Goal: Information Seeking & Learning: Check status

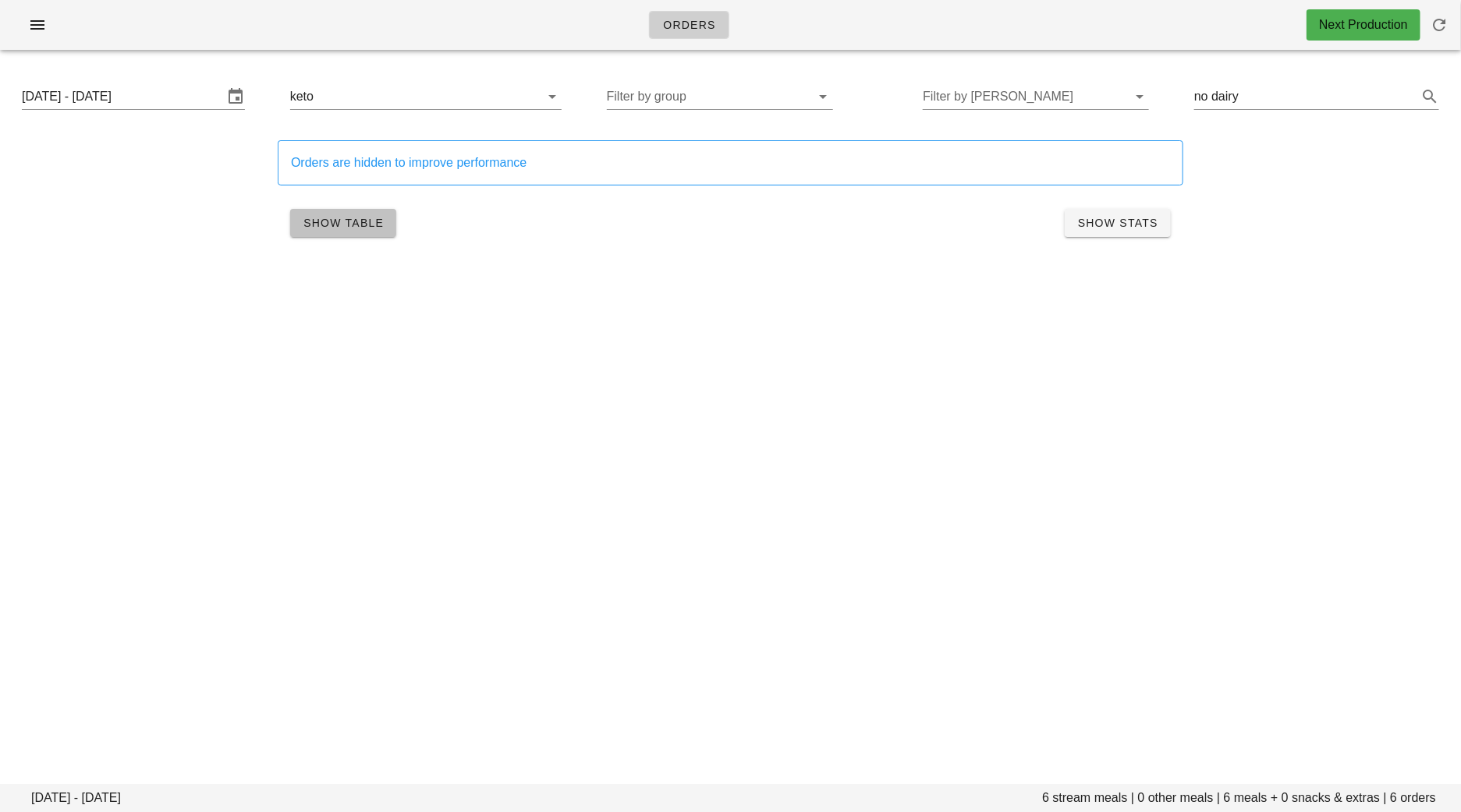
click at [348, 213] on button "Show Table" at bounding box center [343, 223] width 106 height 28
click at [365, 220] on span "Show Table" at bounding box center [342, 223] width 81 height 12
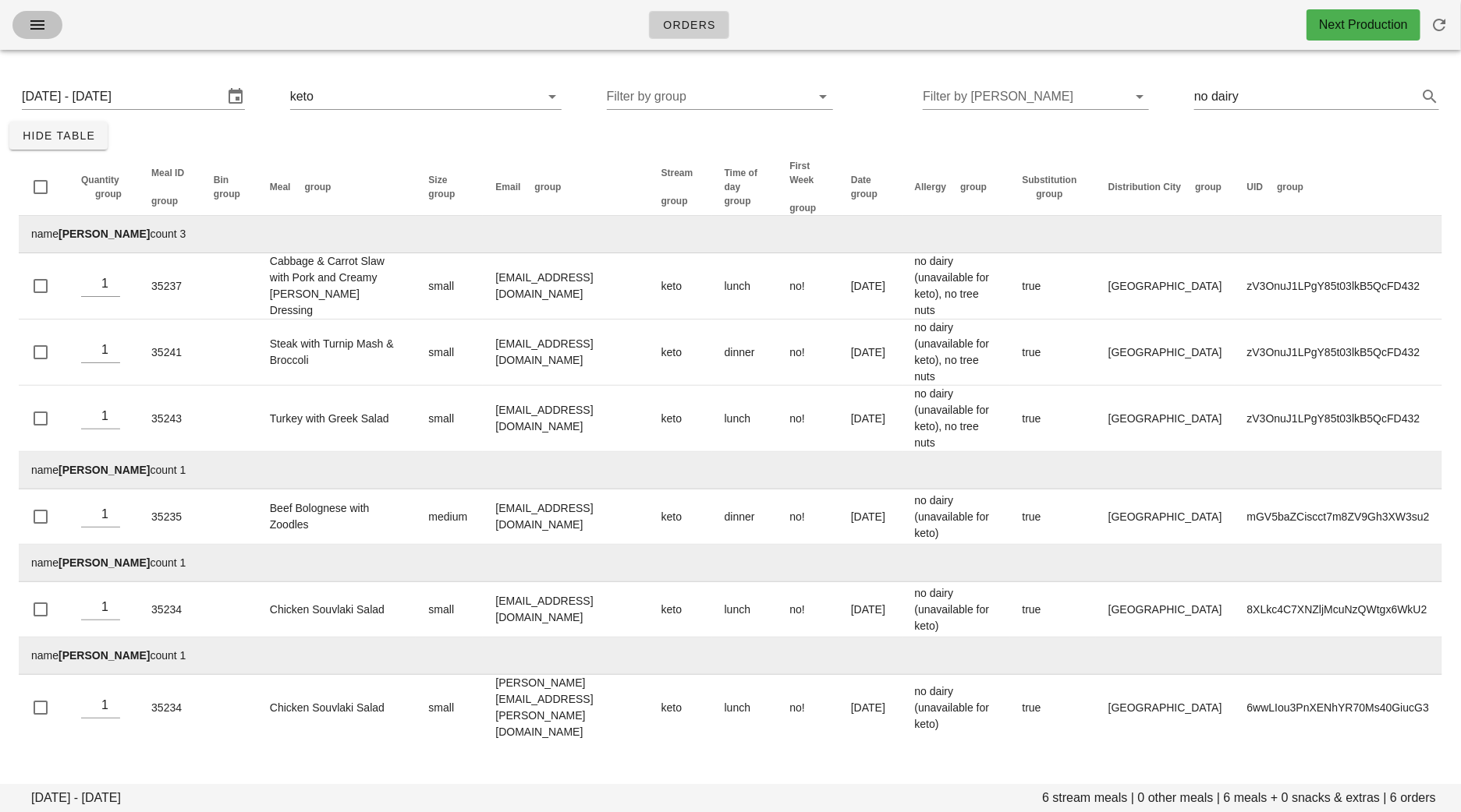
click at [36, 32] on icon "button" at bounding box center [37, 25] width 19 height 19
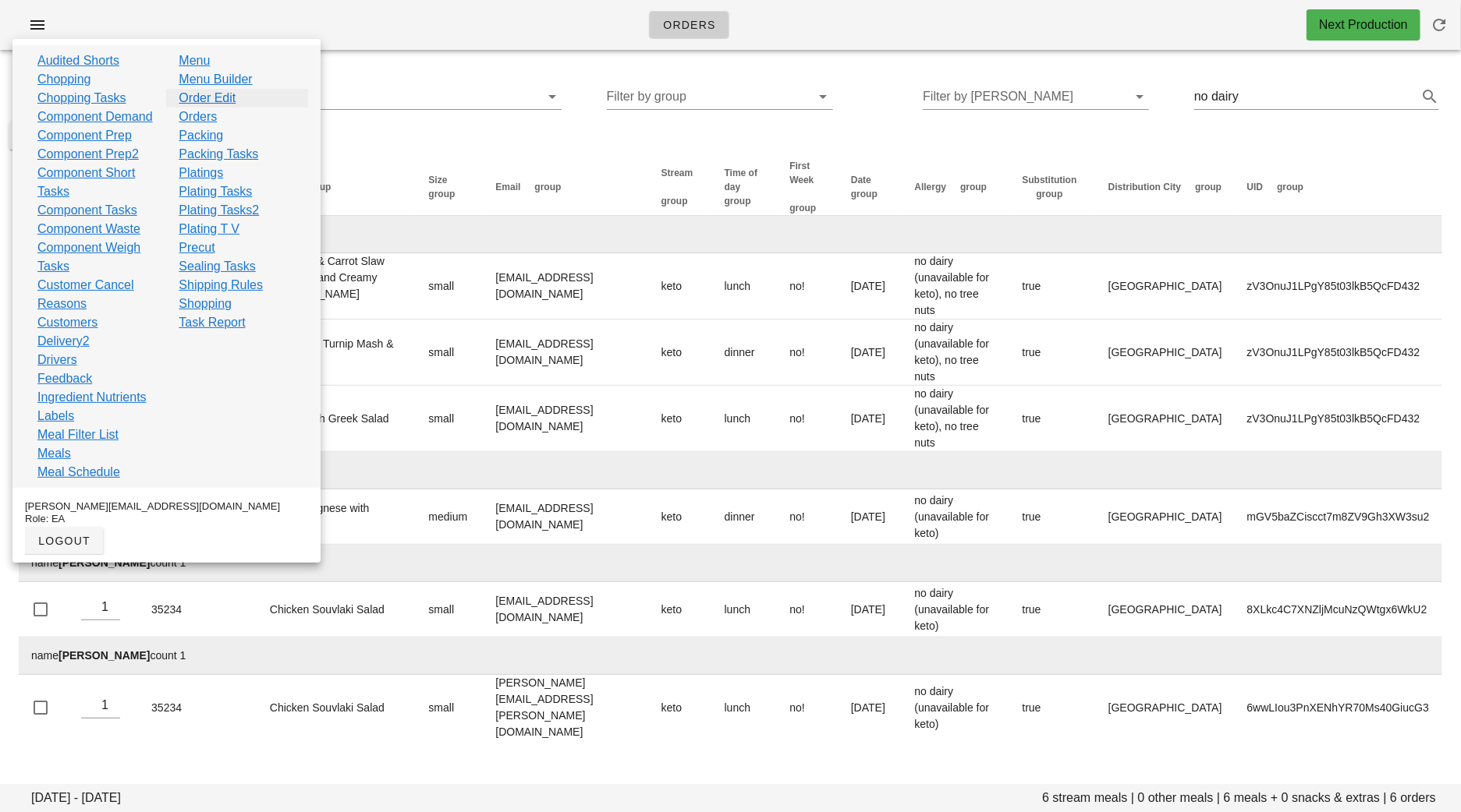
click at [230, 92] on link "Order Edit" at bounding box center [207, 98] width 57 height 19
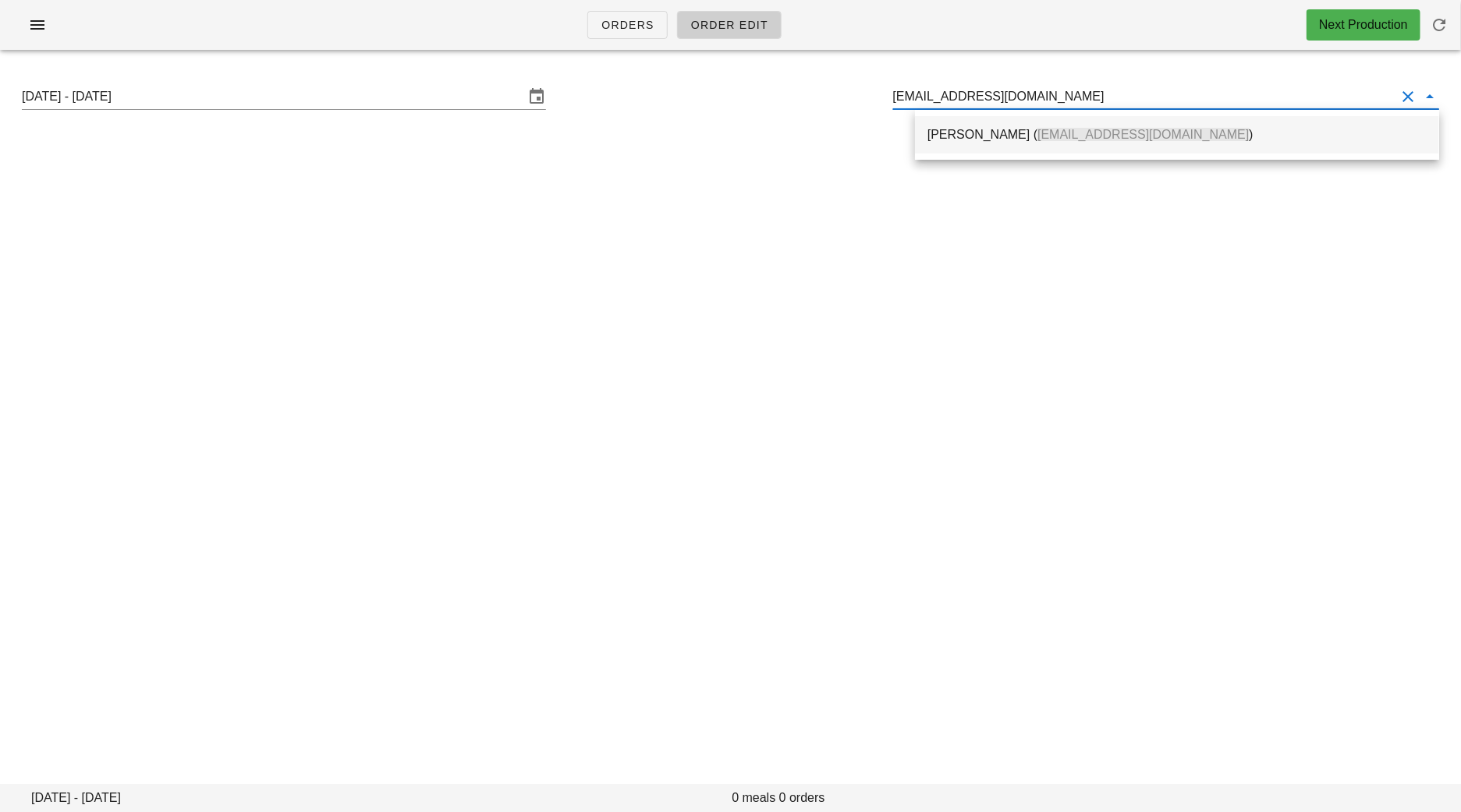
click at [964, 129] on div "Rebecca Desmanche ( beca.desmanche33@gmail.com )" at bounding box center [1176, 134] width 499 height 15
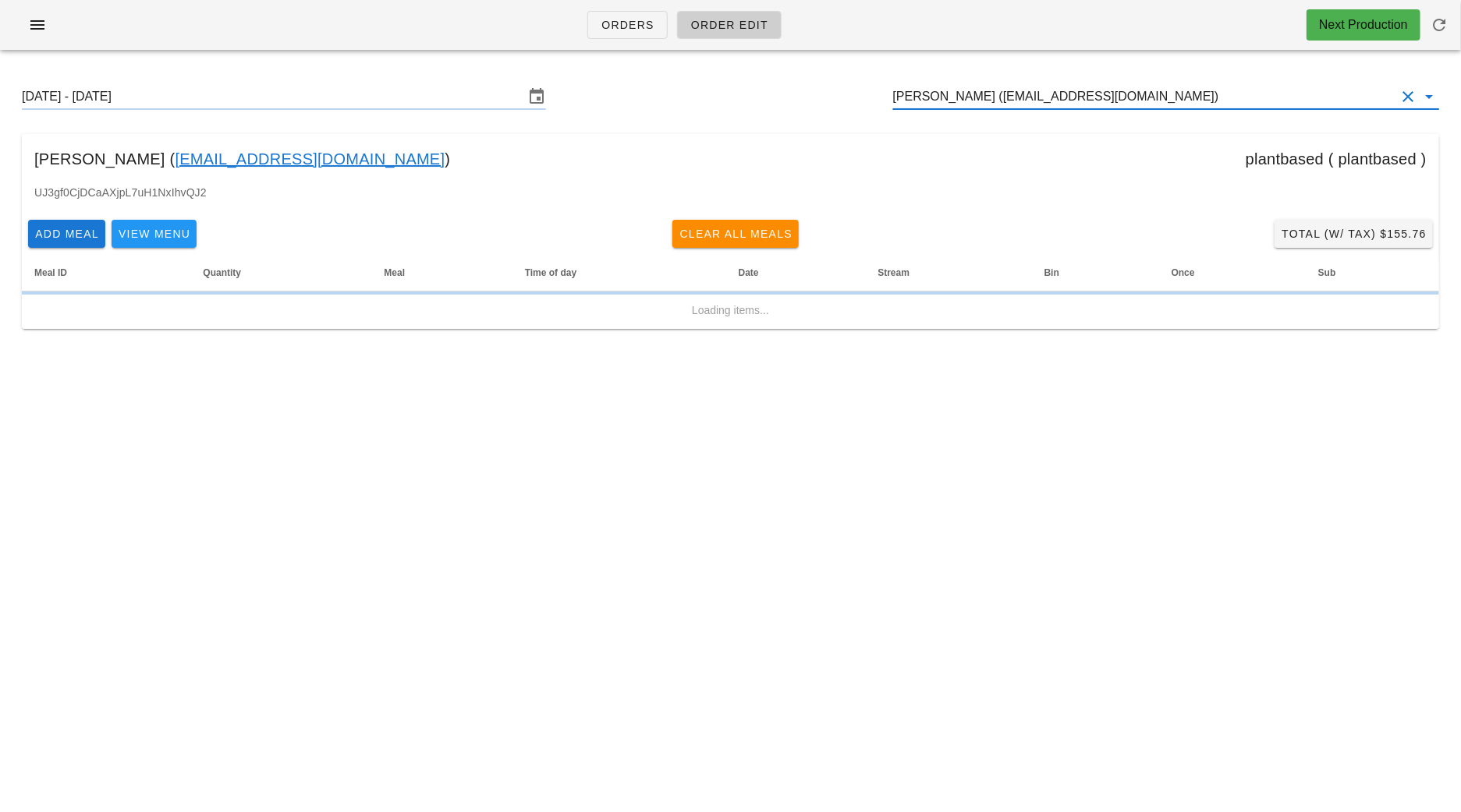
type input "Rebecca Desmanche (beca.desmanche33@gmail.com)"
click at [382, 156] on link "beca.desmanche33@gmail.com" at bounding box center [309, 159] width 269 height 25
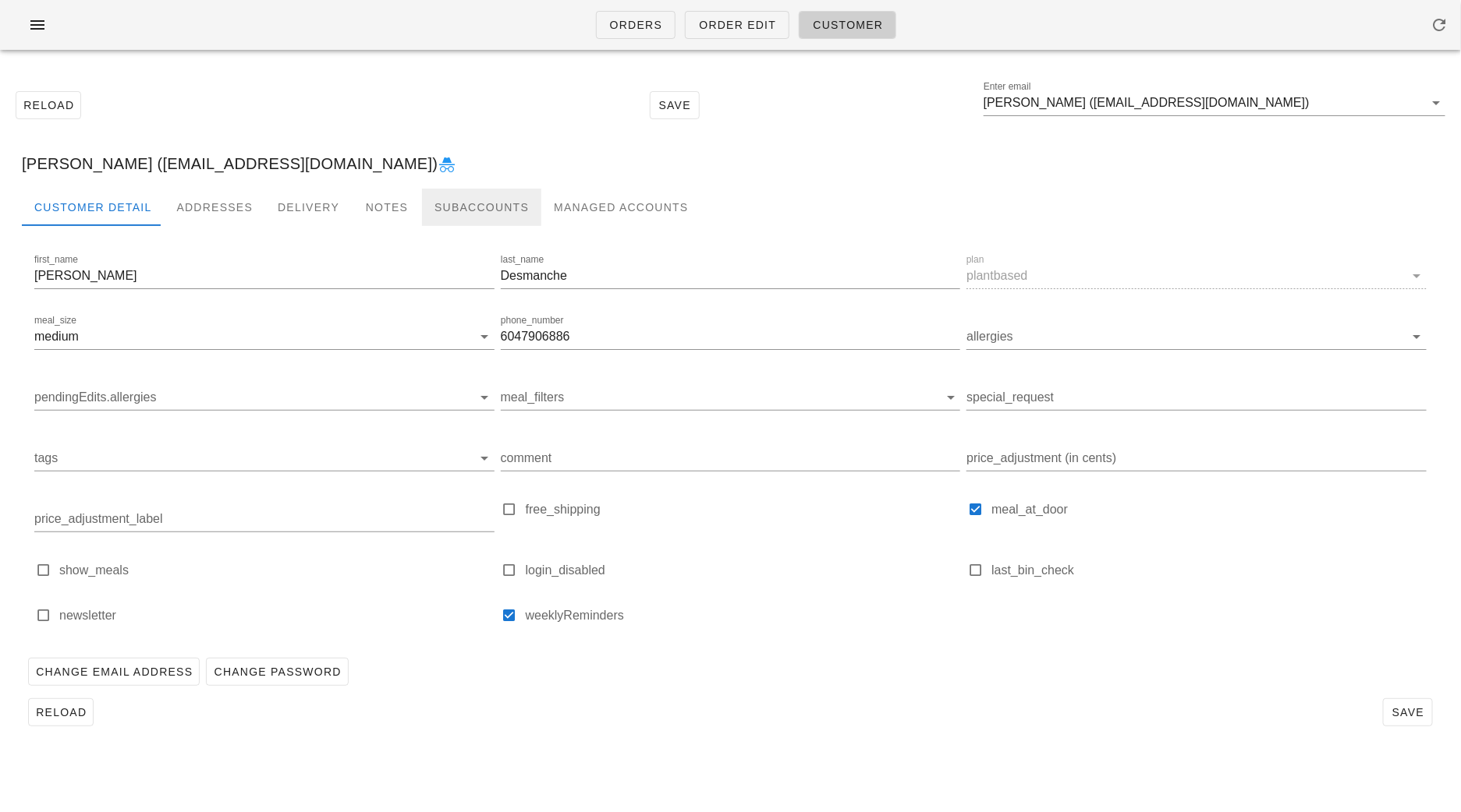
click at [460, 215] on div "Subaccounts" at bounding box center [482, 207] width 120 height 38
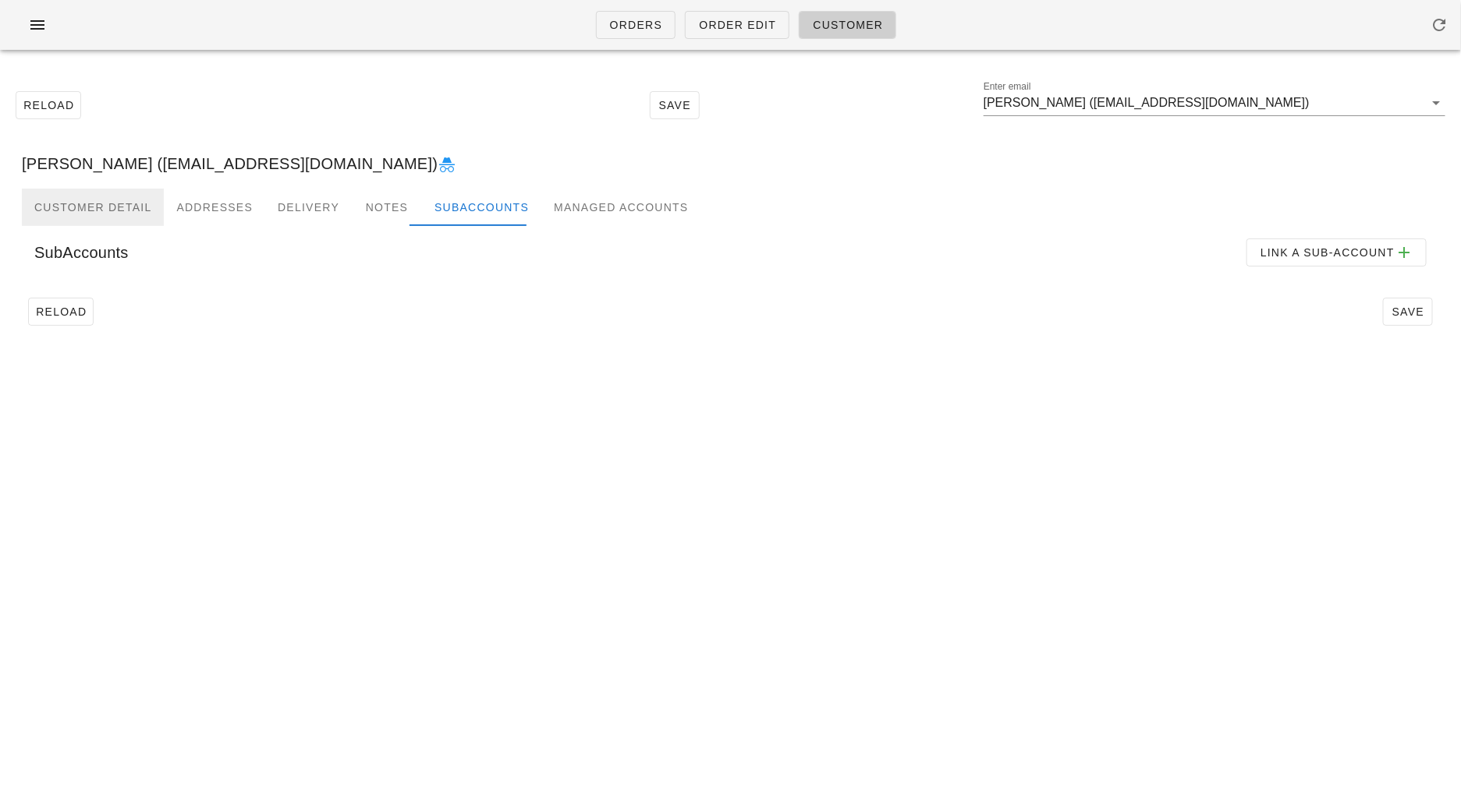
click at [117, 223] on div "Customer Detail" at bounding box center [93, 207] width 142 height 38
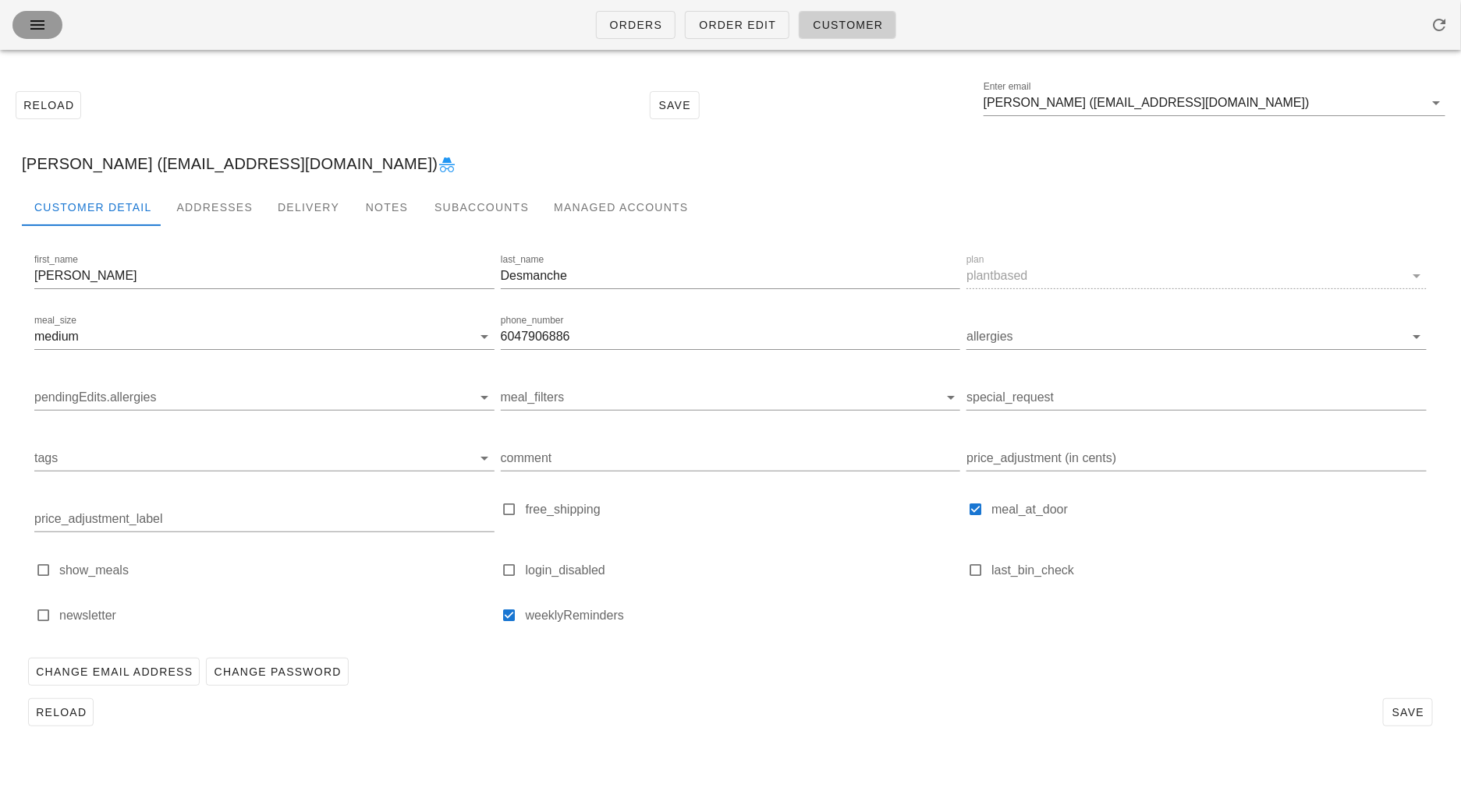
click at [33, 31] on icon "button" at bounding box center [37, 25] width 19 height 19
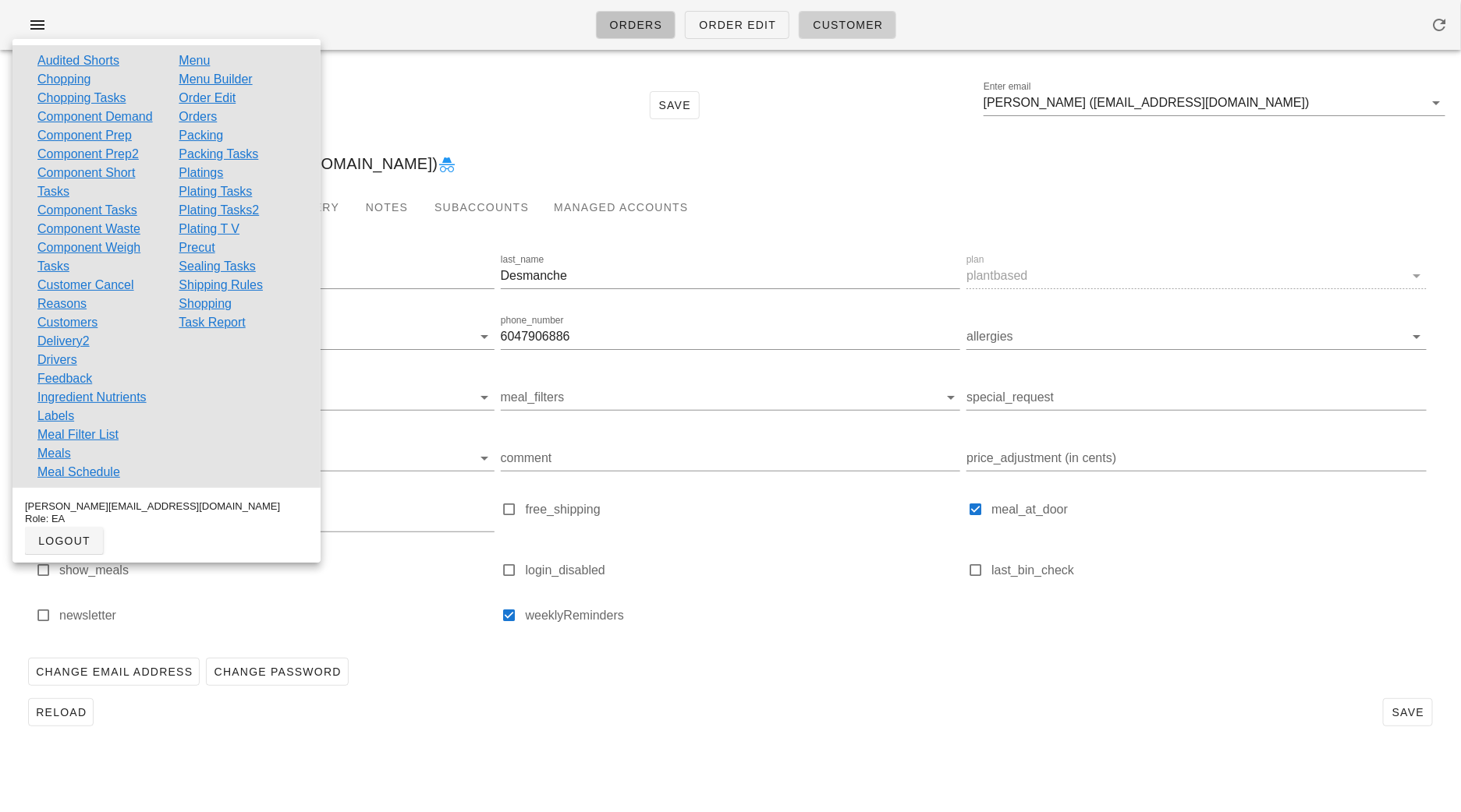
click at [638, 23] on span "Orders" at bounding box center [636, 25] width 54 height 12
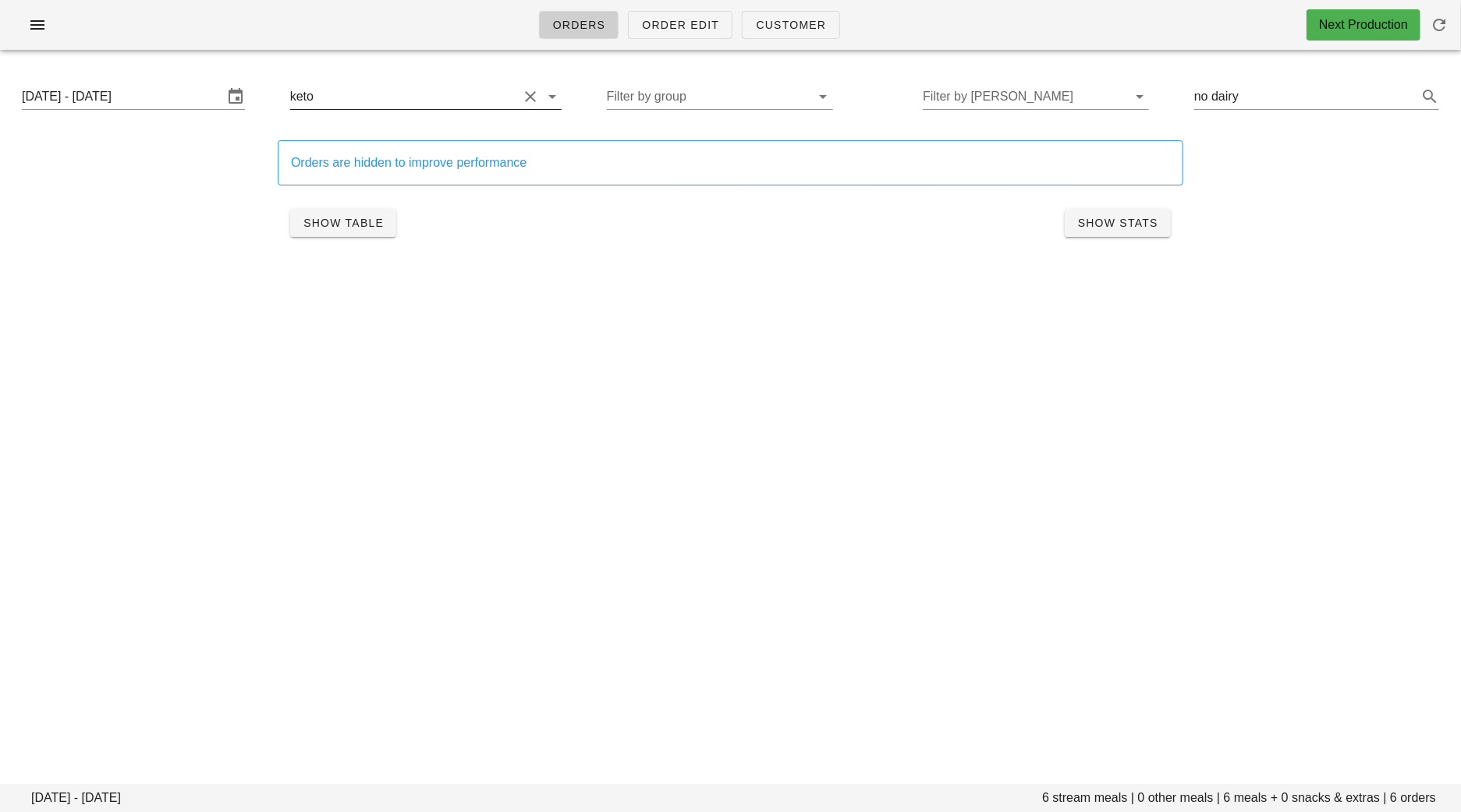
click at [521, 93] on button "Clear Filter by stream" at bounding box center [530, 97] width 19 height 19
click at [1414, 94] on button "Clear Search..." at bounding box center [1407, 97] width 19 height 19
click at [966, 611] on div "Orders Order Edit Customer Next Production Monday August 25 - Saturday August 3…" at bounding box center [730, 406] width 1461 height 812
drag, startPoint x: 1192, startPoint y: 795, endPoint x: 1165, endPoint y: 795, distance: 27.0
click at [1165, 795] on footer "Monday August 25 - Saturday August 30 7978 stream meals | 368 other meals | 834…" at bounding box center [730, 798] width 1461 height 28
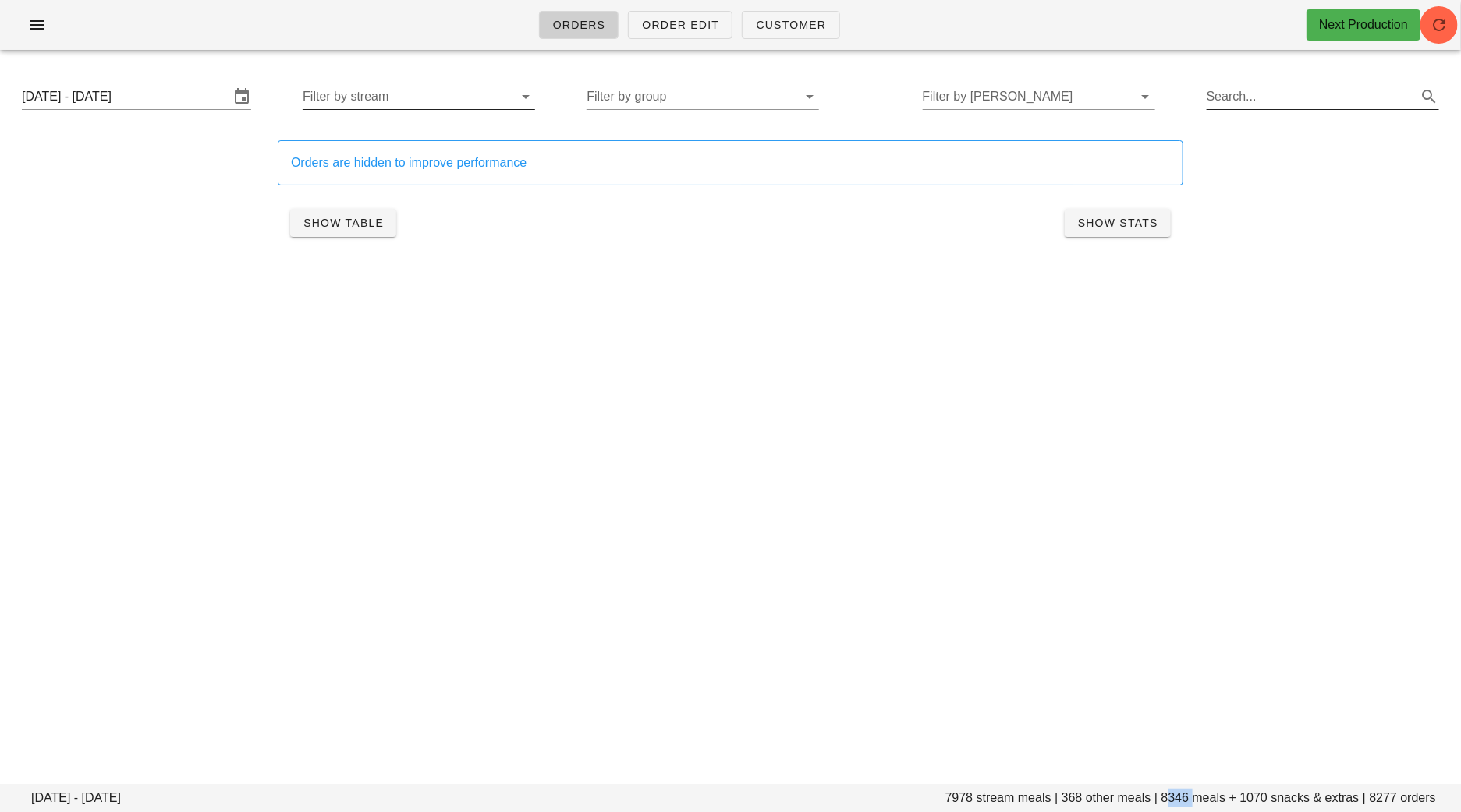
copy footer "8346"
click at [462, 105] on input "Filter by stream" at bounding box center [405, 97] width 207 height 25
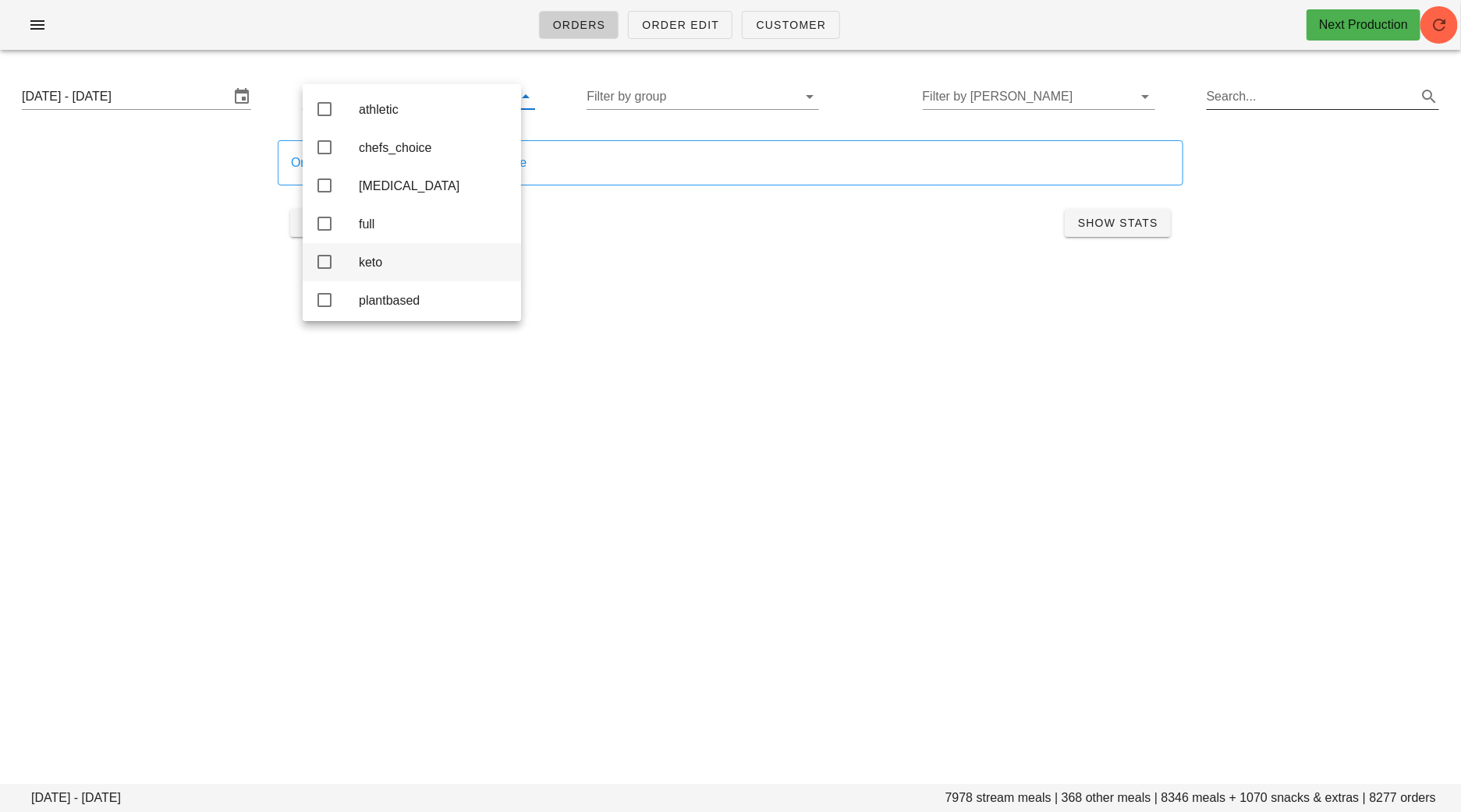
scroll to position [14, 0]
click at [602, 98] on input "Filter by group" at bounding box center [690, 97] width 207 height 25
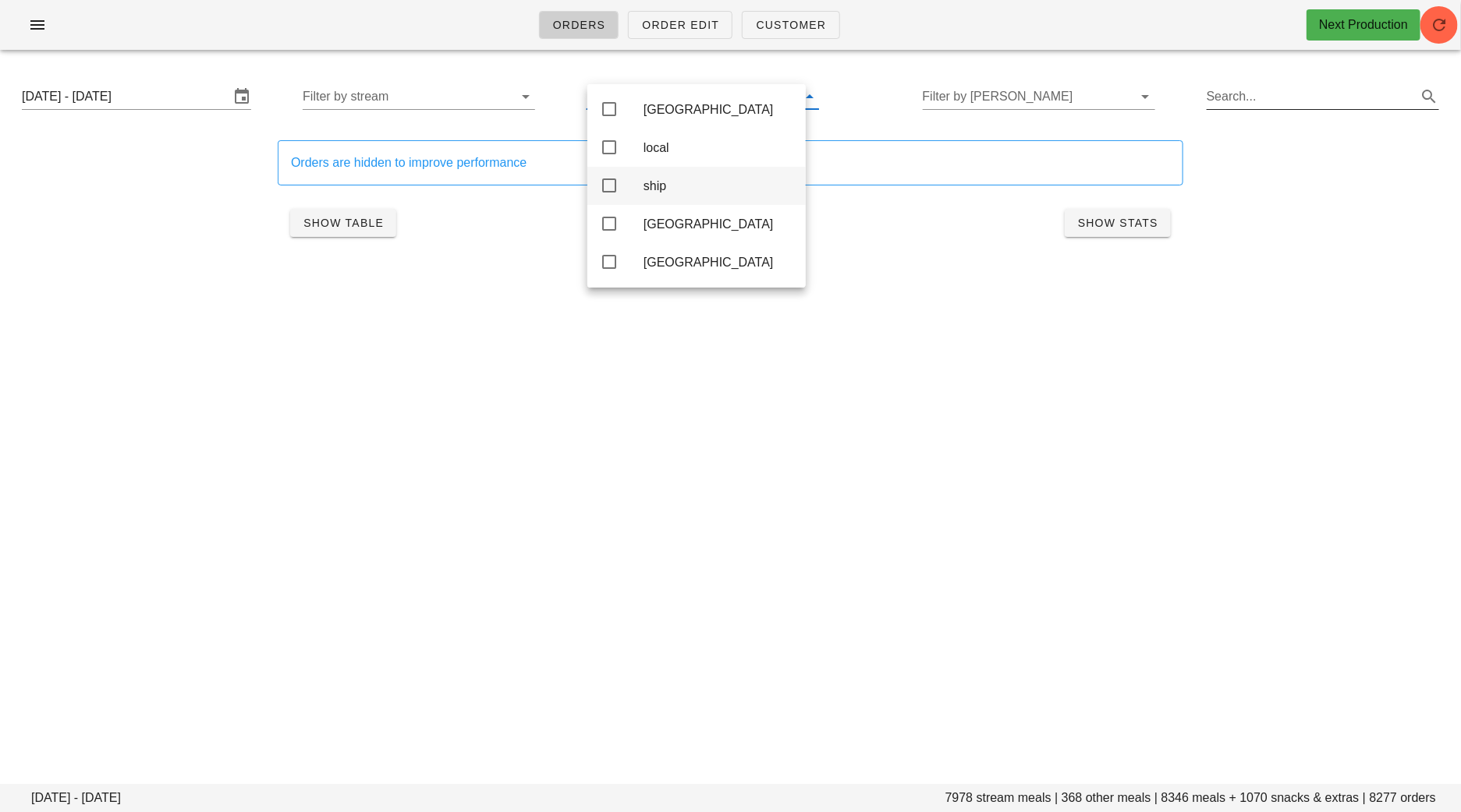
click at [611, 187] on icon at bounding box center [608, 185] width 19 height 19
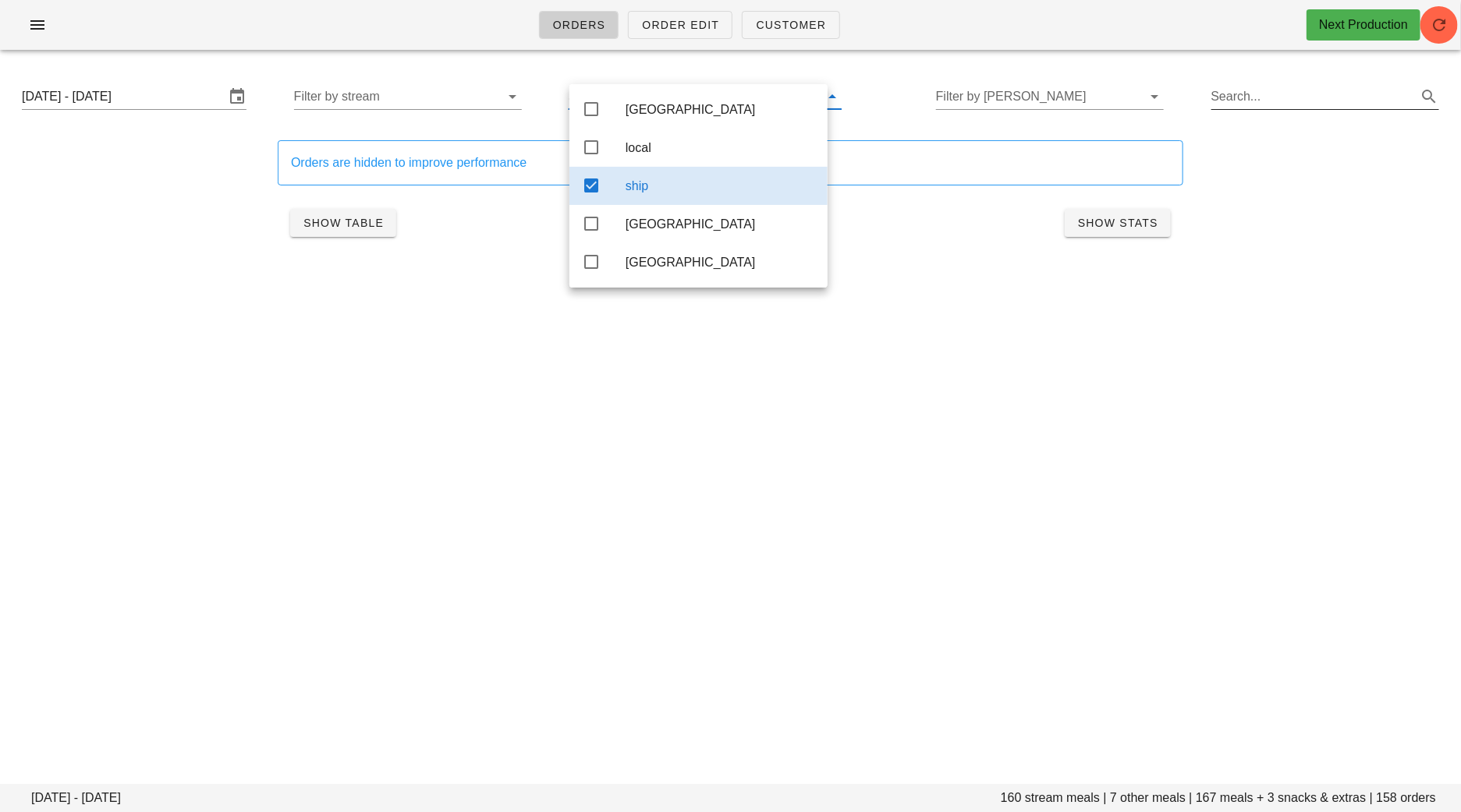
click at [417, 564] on div "Orders Order Edit Customer Next Production Monday August 25 - Saturday August 3…" at bounding box center [730, 406] width 1461 height 812
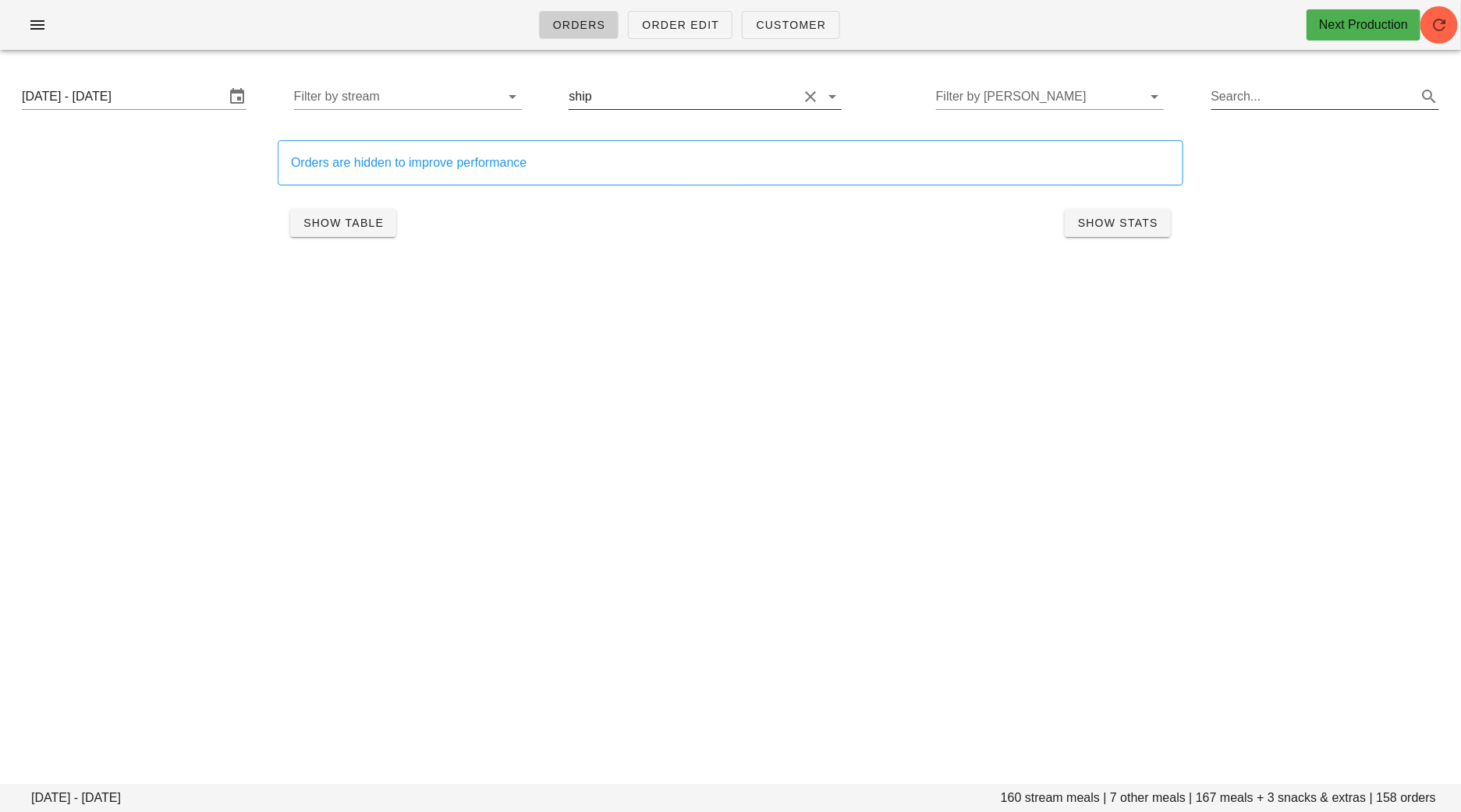
click at [685, 90] on input "text" at bounding box center [697, 97] width 203 height 25
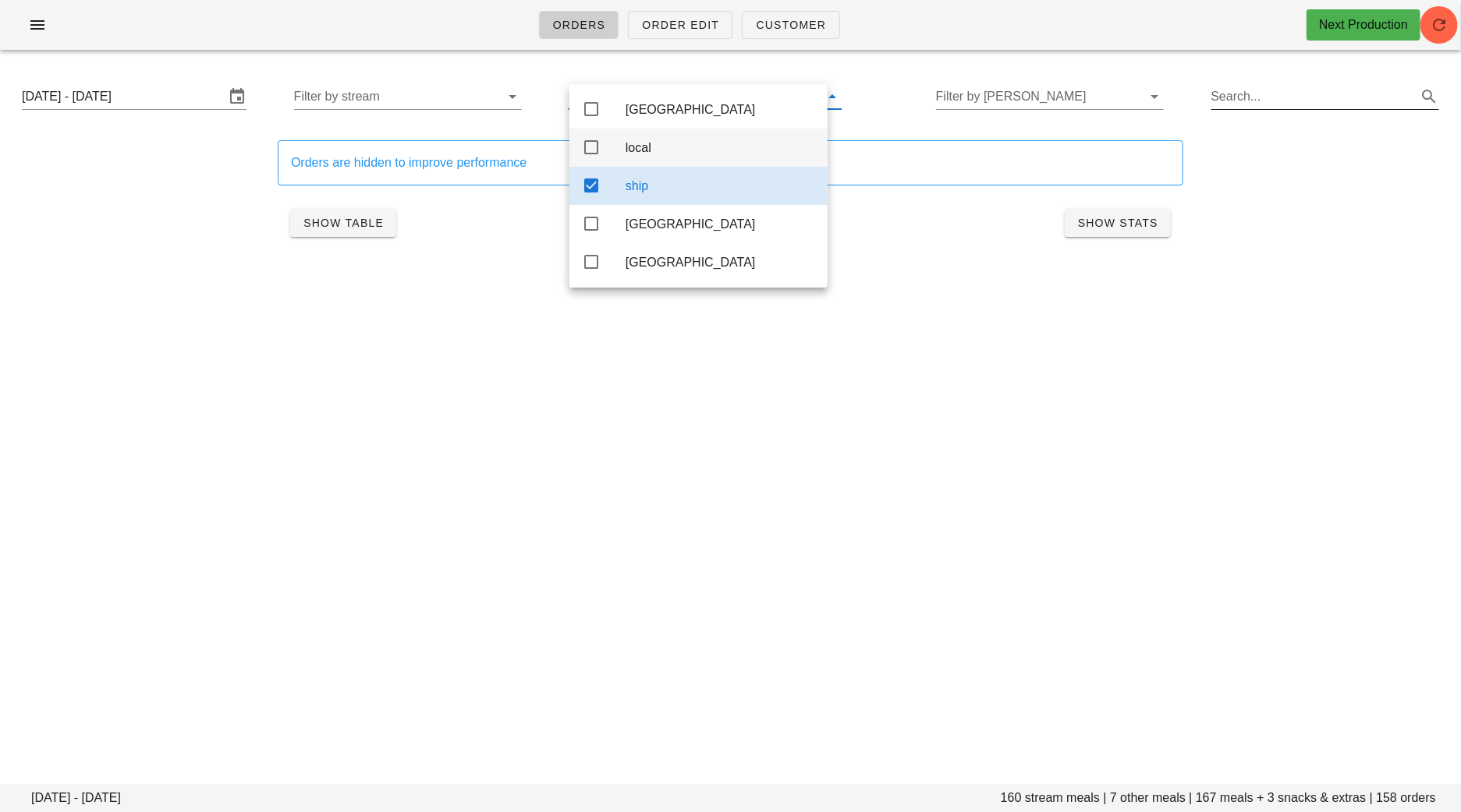
click at [585, 150] on icon at bounding box center [590, 147] width 19 height 19
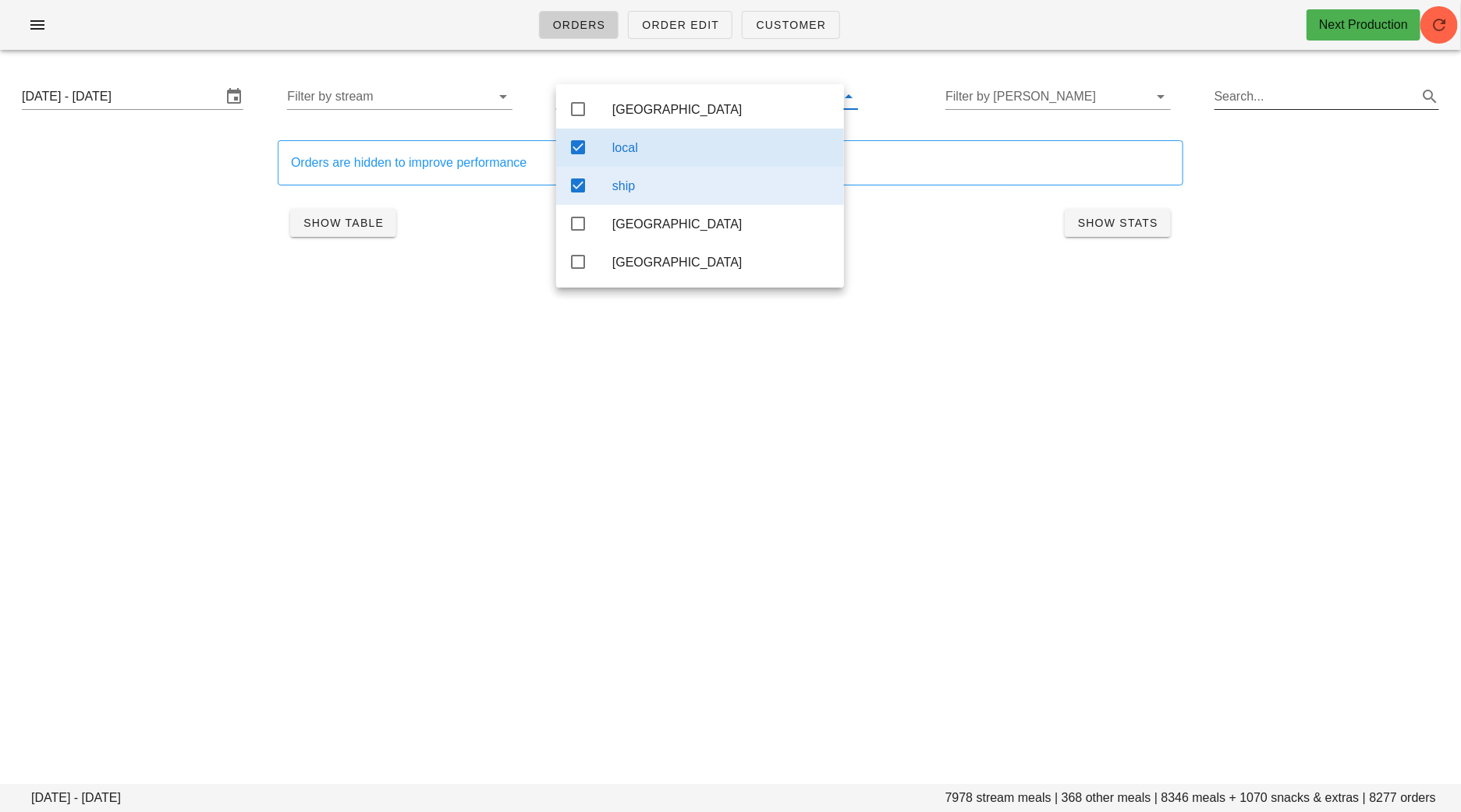
click at [581, 147] on icon at bounding box center [577, 147] width 19 height 19
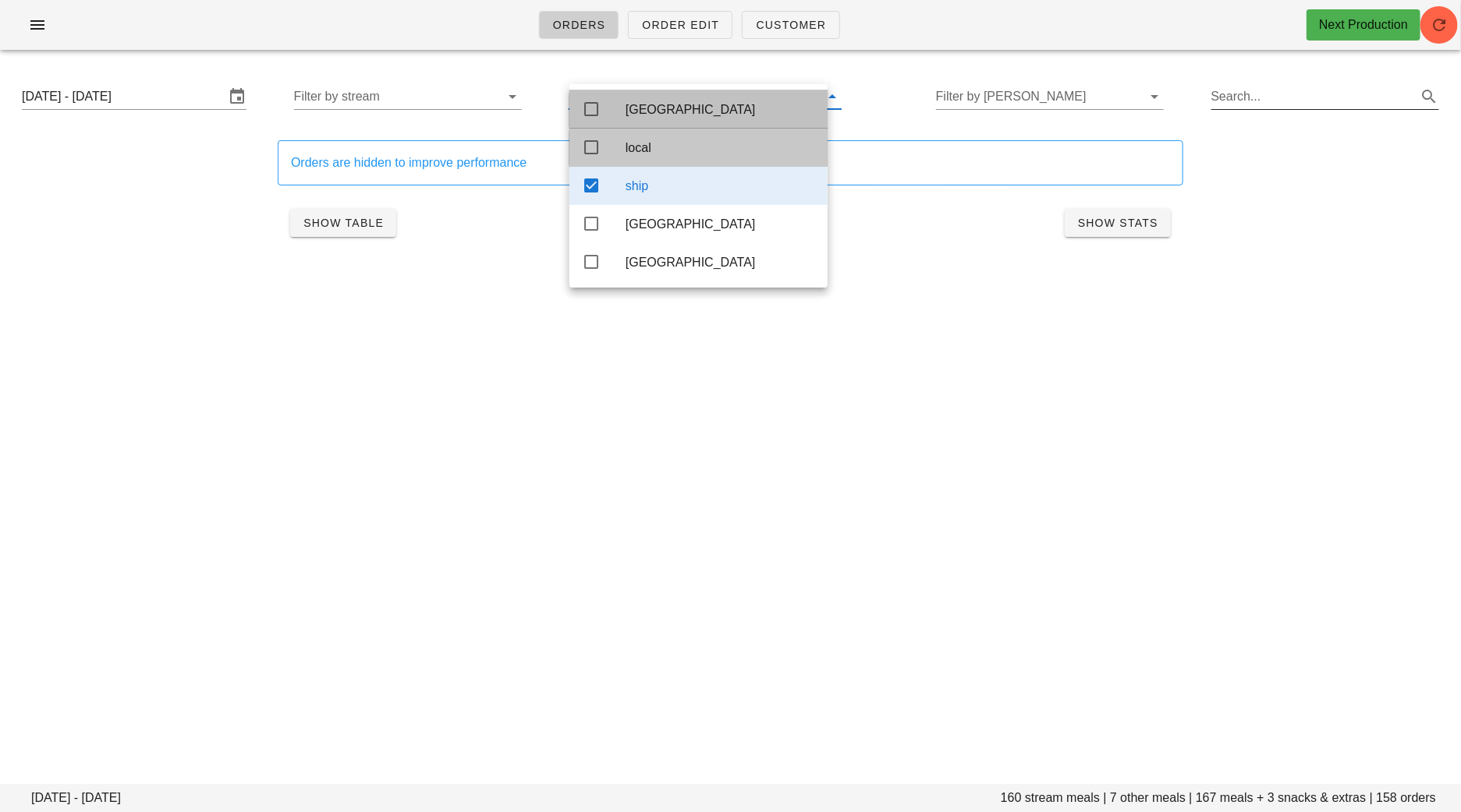
click at [578, 106] on div "Calgary" at bounding box center [698, 109] width 258 height 38
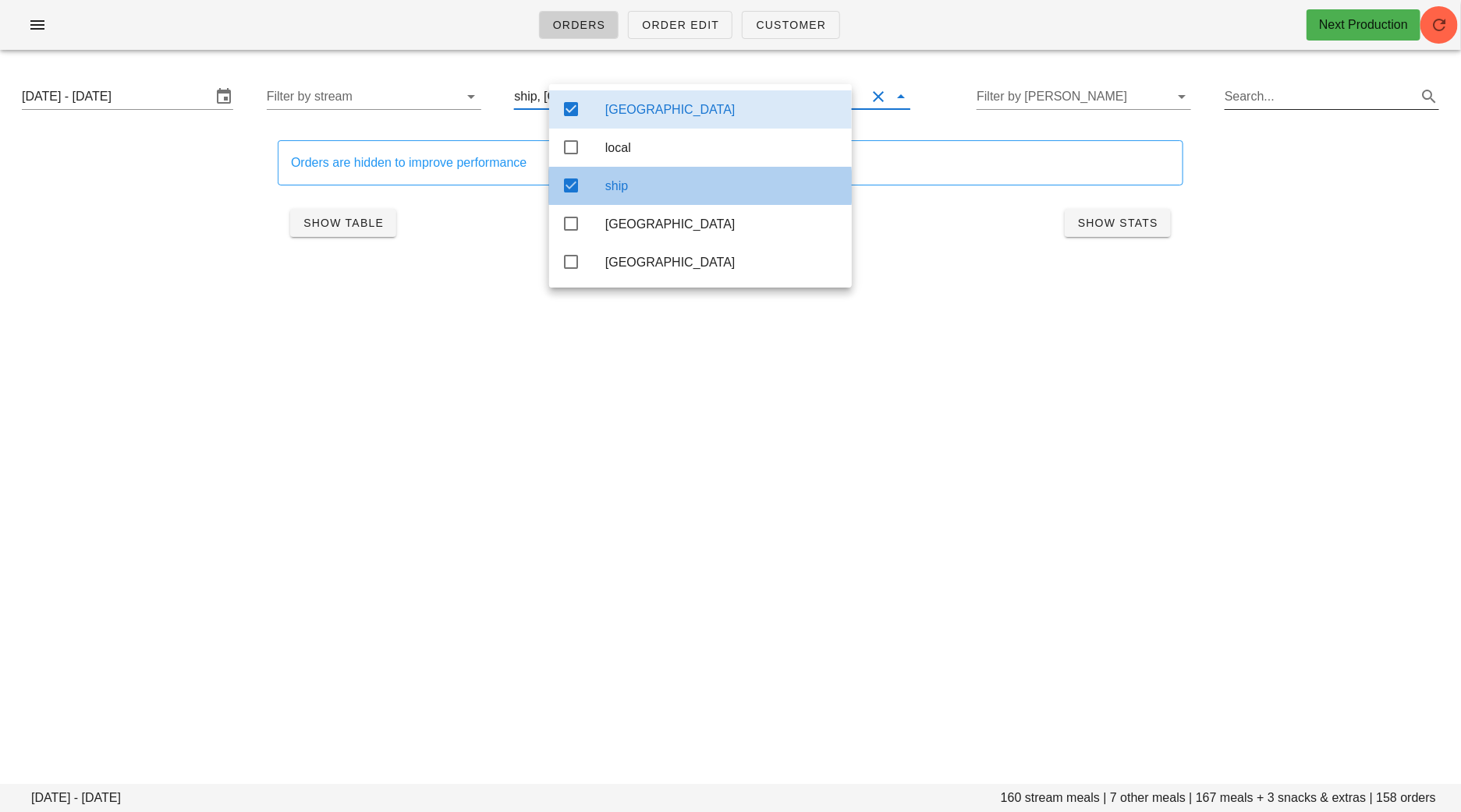
click at [573, 192] on icon at bounding box center [571, 185] width 19 height 19
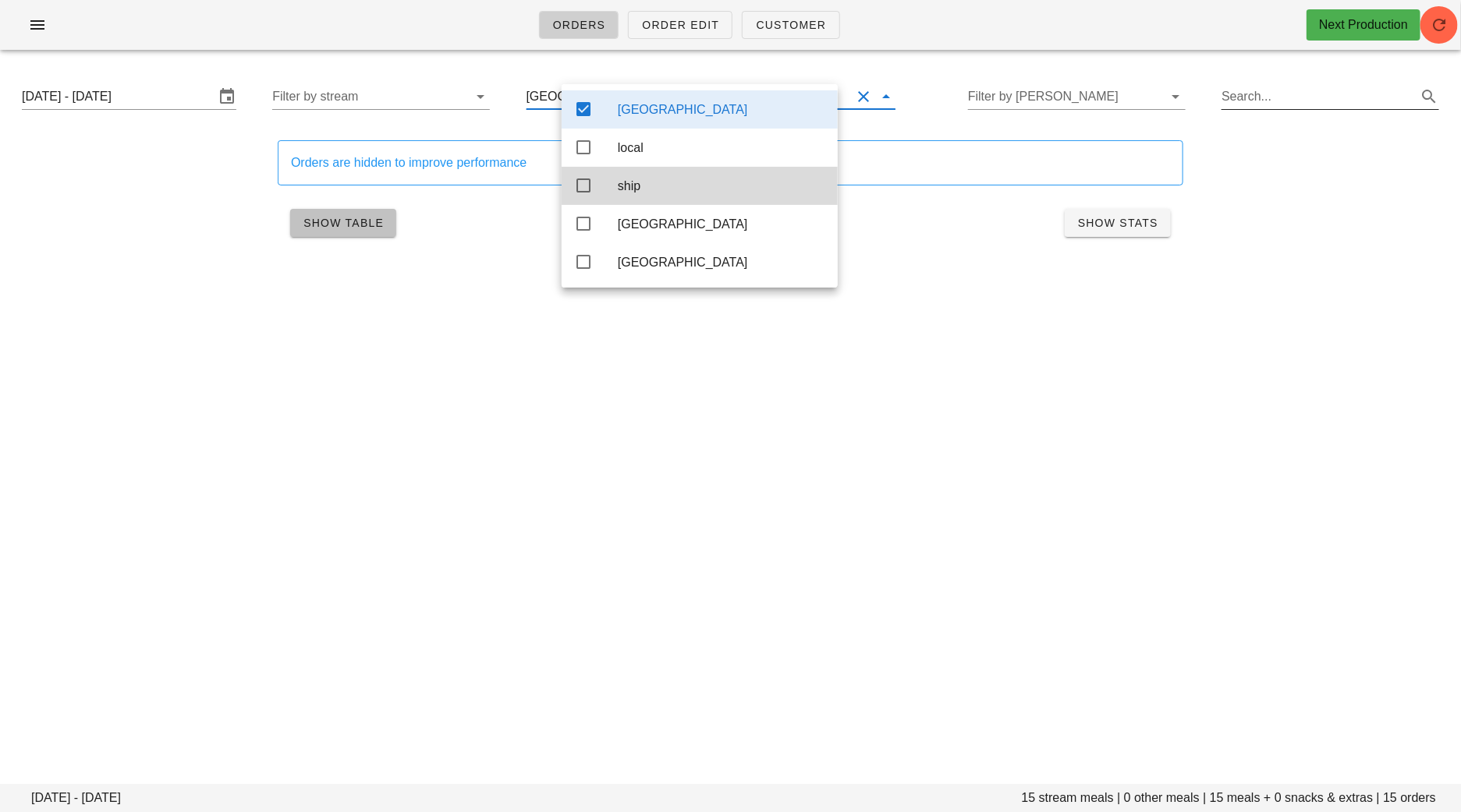
click at [355, 222] on span "Show Table" at bounding box center [342, 223] width 81 height 12
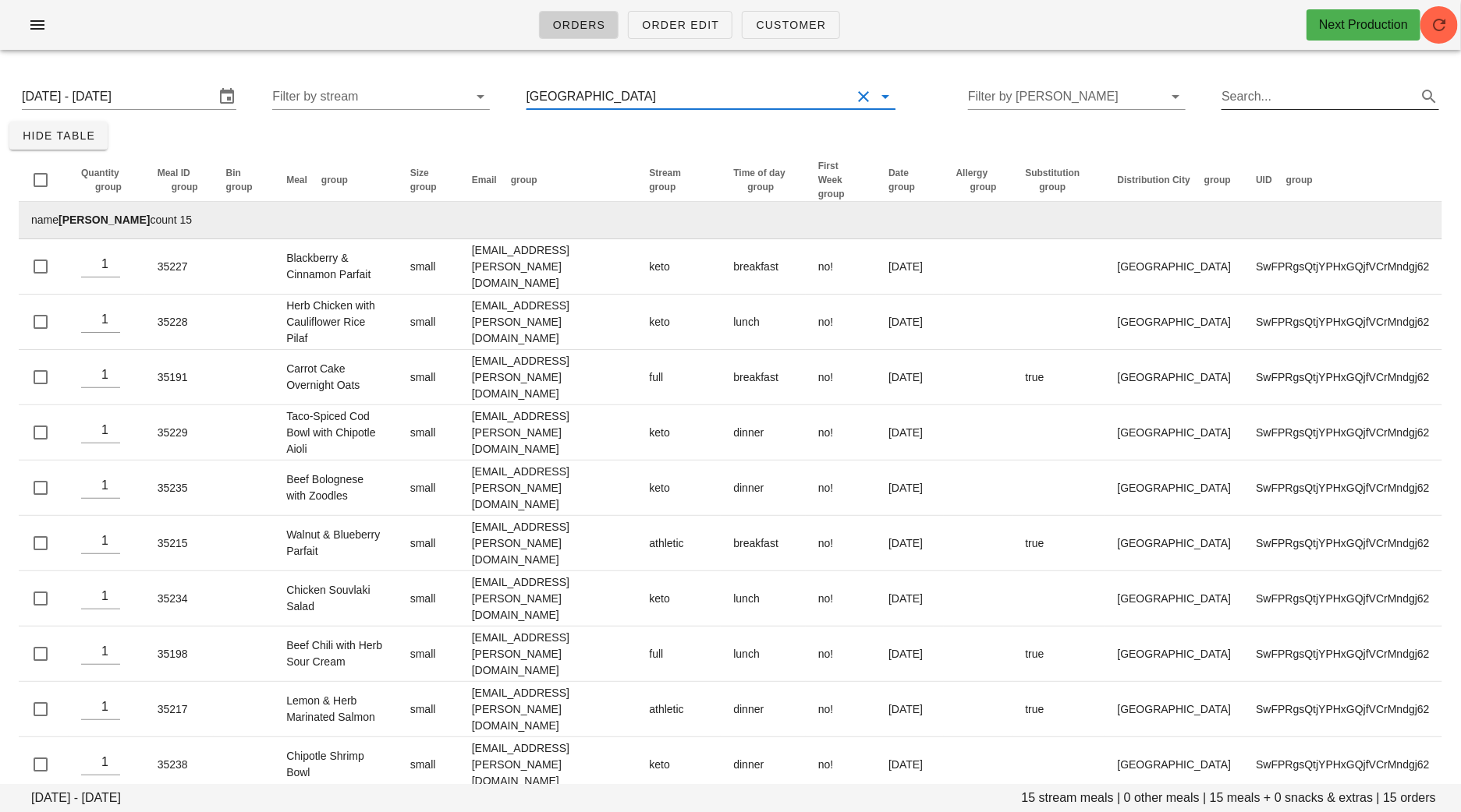
click at [659, 91] on input "text" at bounding box center [755, 97] width 192 height 25
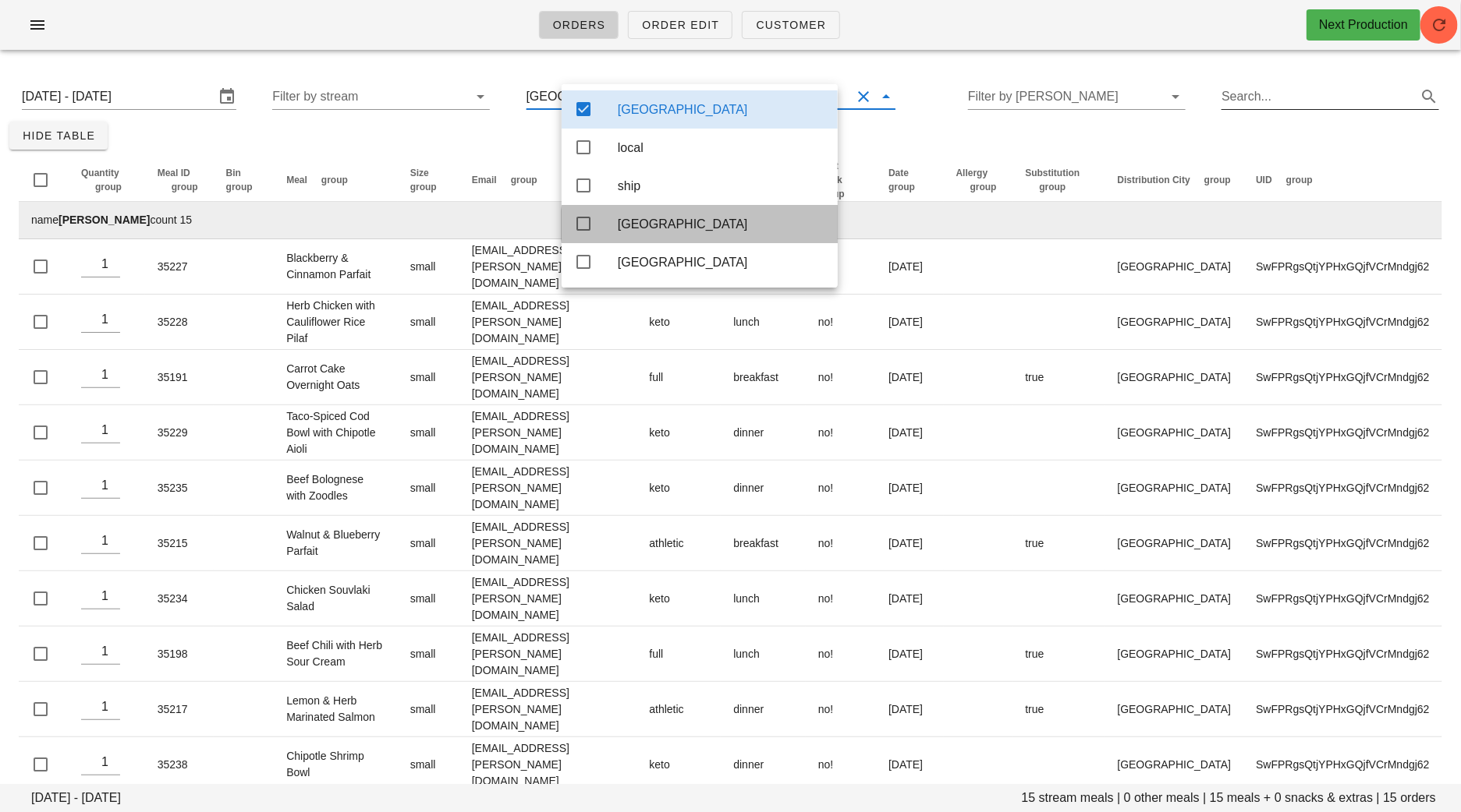
click at [583, 231] on icon at bounding box center [583, 223] width 19 height 19
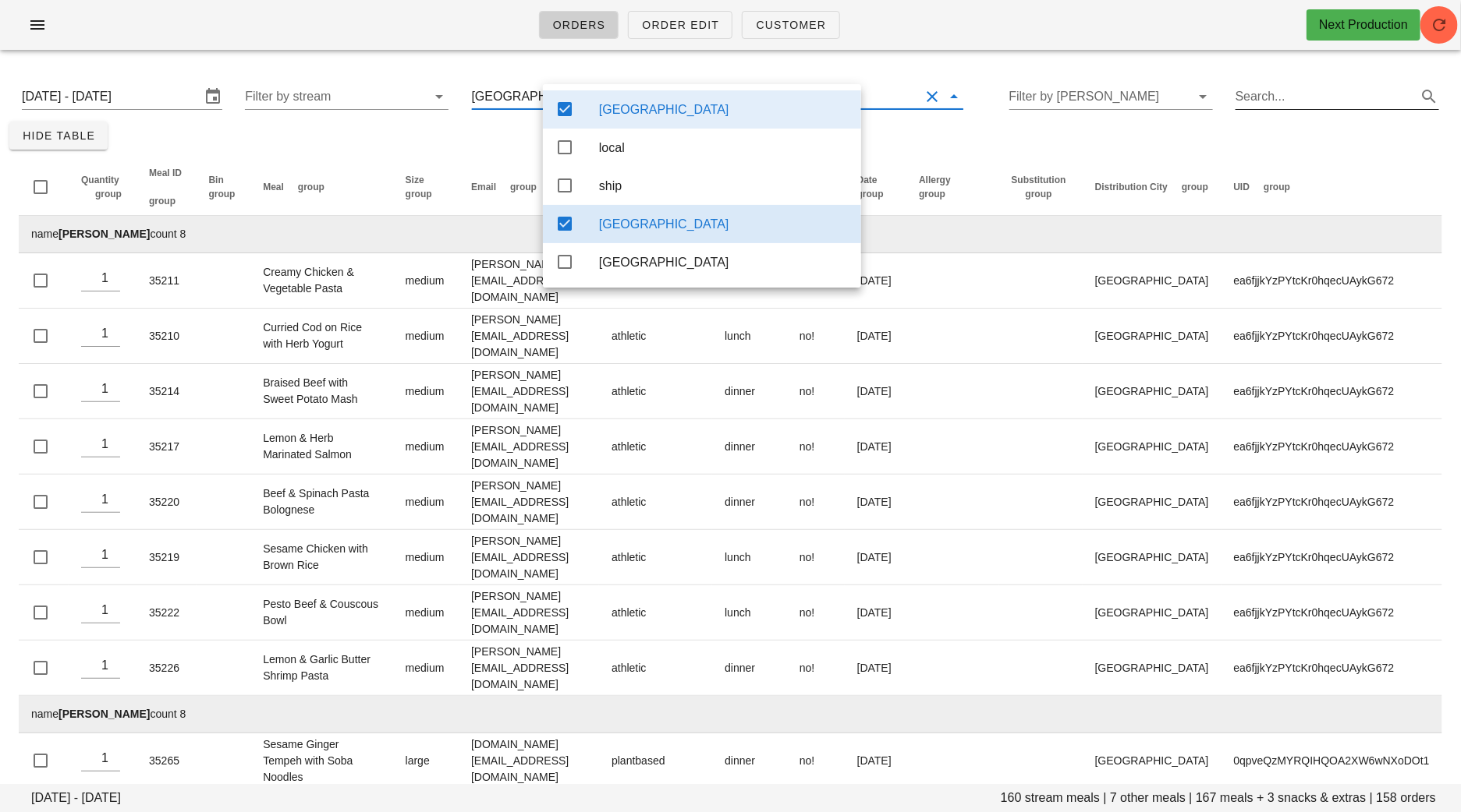
click at [565, 106] on icon at bounding box center [564, 109] width 19 height 19
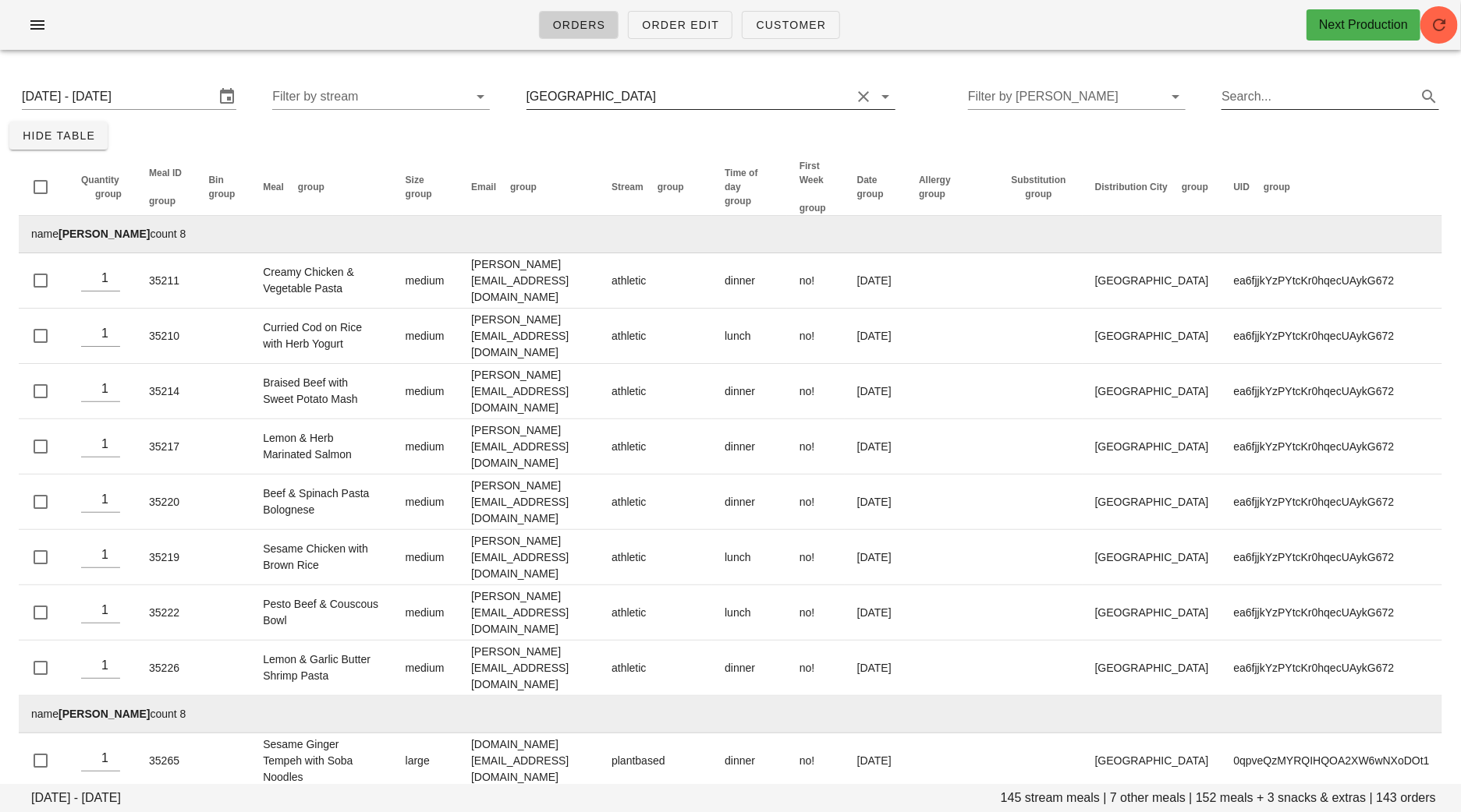
click at [595, 88] on div "toronto" at bounding box center [689, 97] width 325 height 25
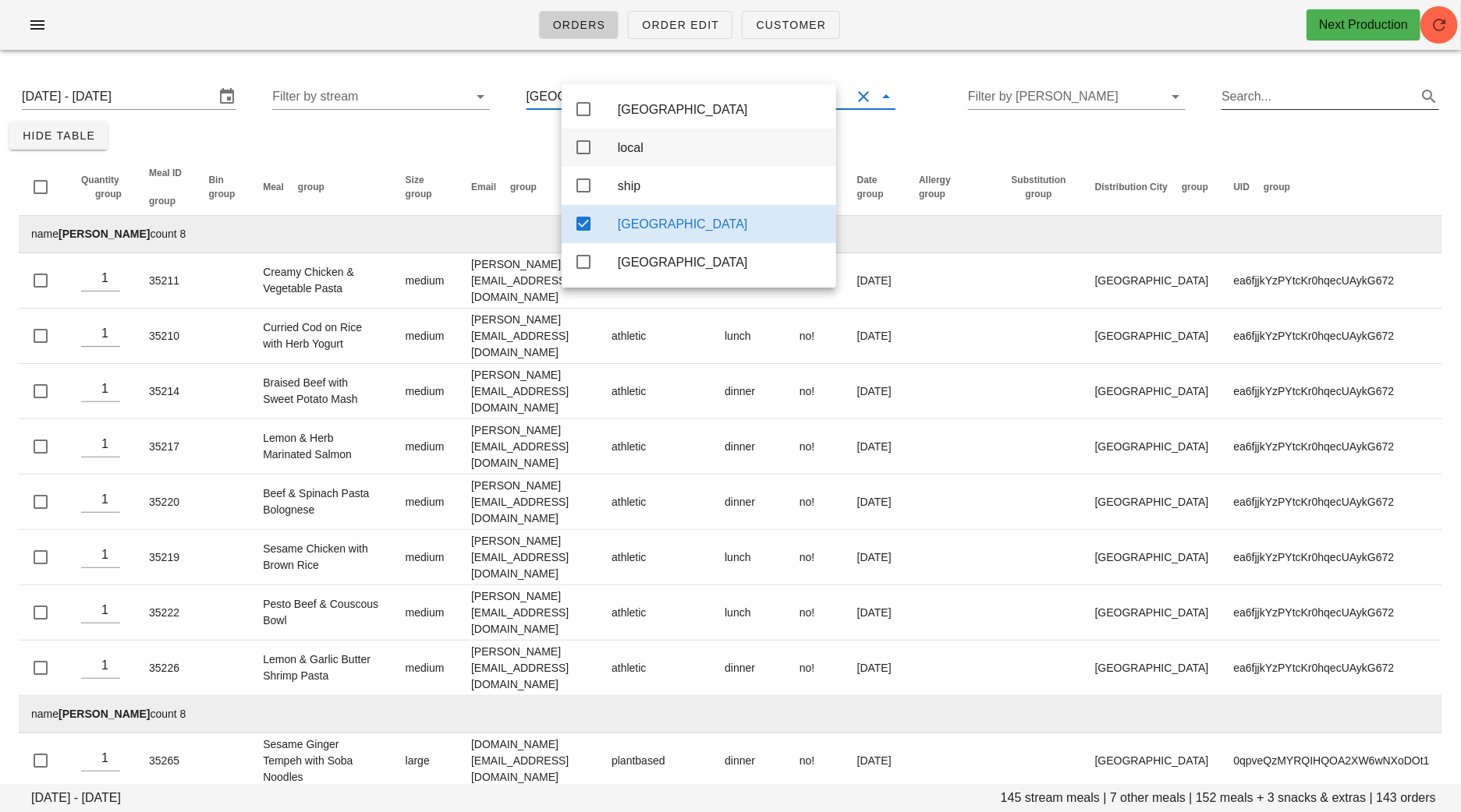
click at [584, 151] on icon at bounding box center [583, 147] width 19 height 19
click at [582, 230] on icon at bounding box center [583, 223] width 19 height 19
click at [77, 138] on span "Hide Table" at bounding box center [59, 135] width 74 height 12
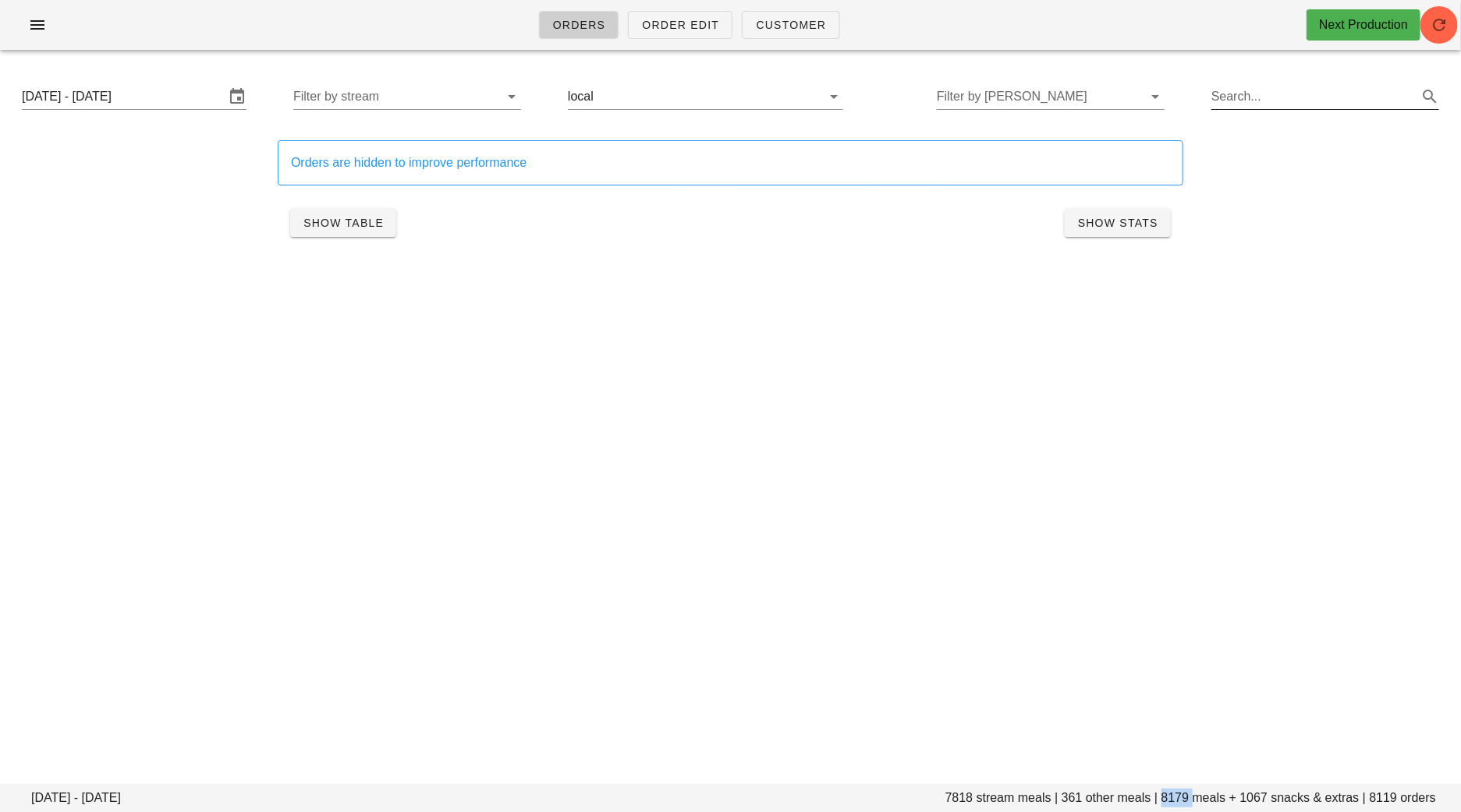
drag, startPoint x: 1193, startPoint y: 797, endPoint x: 1162, endPoint y: 796, distance: 31.0
click at [1162, 796] on footer "Monday August 25 - Saturday August 30 7818 stream meals | 361 other meals | 817…" at bounding box center [730, 798] width 1461 height 28
copy footer "8179"
